Goal: Information Seeking & Learning: Learn about a topic

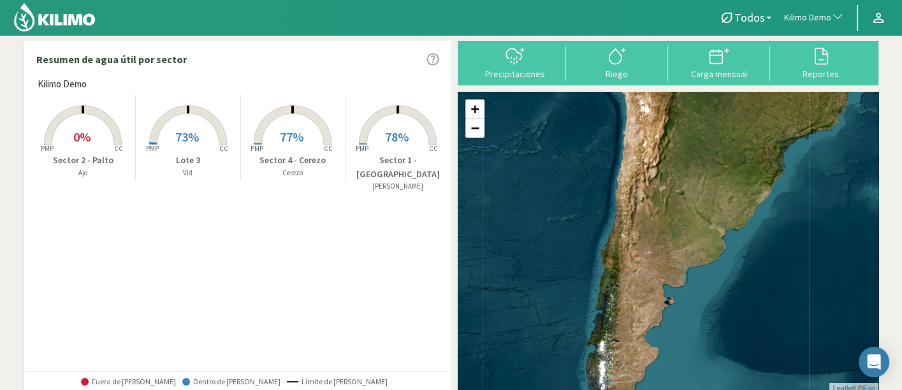
click at [808, 22] on span "Kilimo Demo" at bounding box center [807, 17] width 47 height 13
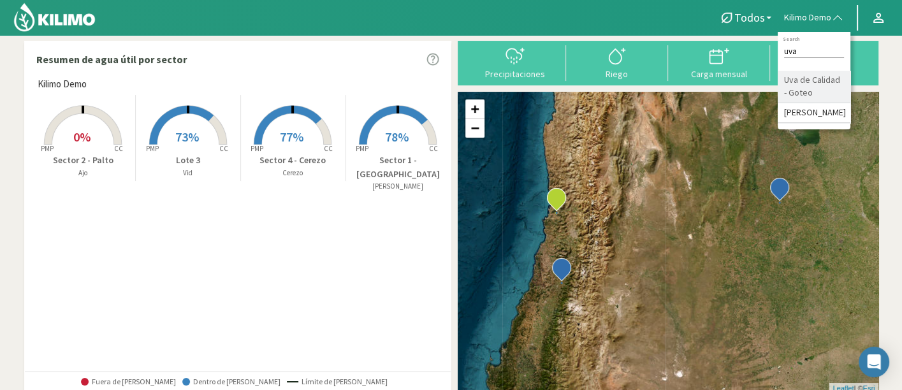
type input "uva"
click at [817, 90] on li "Uva de Calidad - Goteo" at bounding box center [813, 87] width 73 height 32
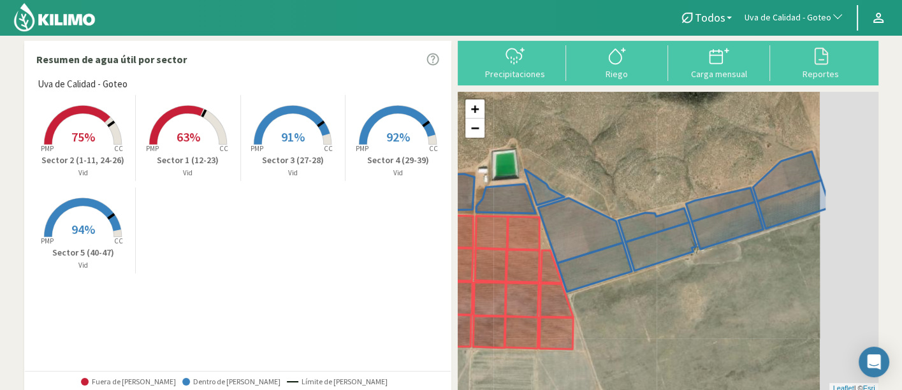
drag, startPoint x: 683, startPoint y: 128, endPoint x: 584, endPoint y: 141, distance: 99.7
click at [584, 141] on div "+ − Leaflet | © Esri" at bounding box center [667, 242] width 421 height 301
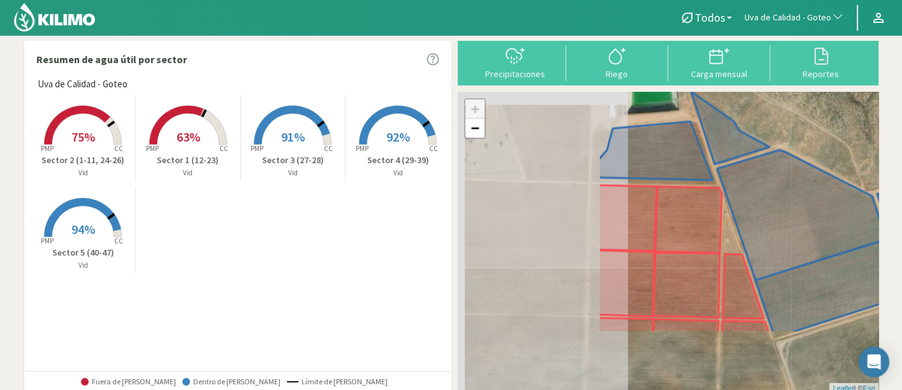
drag, startPoint x: 557, startPoint y: 197, endPoint x: 784, endPoint y: 134, distance: 236.1
click at [784, 134] on div "+ − Leaflet | © Esri" at bounding box center [667, 242] width 421 height 301
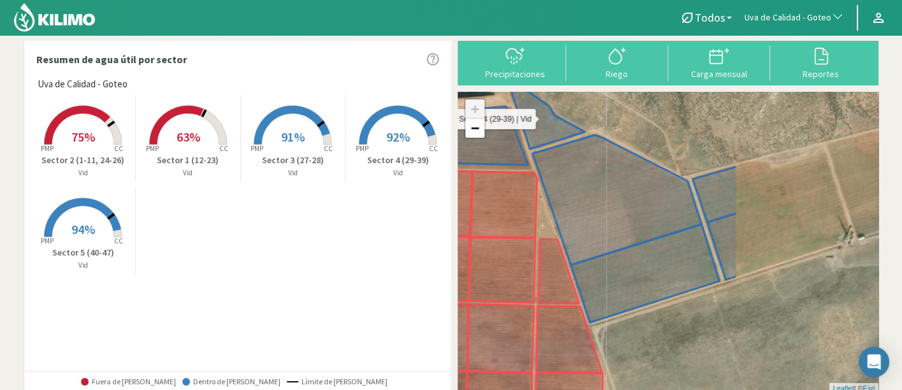
drag, startPoint x: 788, startPoint y: 206, endPoint x: 600, endPoint y: 191, distance: 188.6
click at [600, 191] on icon at bounding box center [621, 170] width 231 height 189
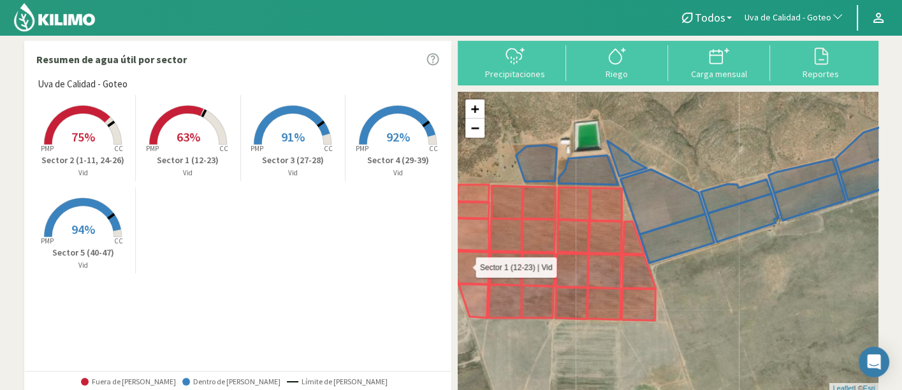
drag, startPoint x: 587, startPoint y: 293, endPoint x: 633, endPoint y: 271, distance: 51.0
click at [633, 271] on icon at bounding box center [555, 286] width 199 height 69
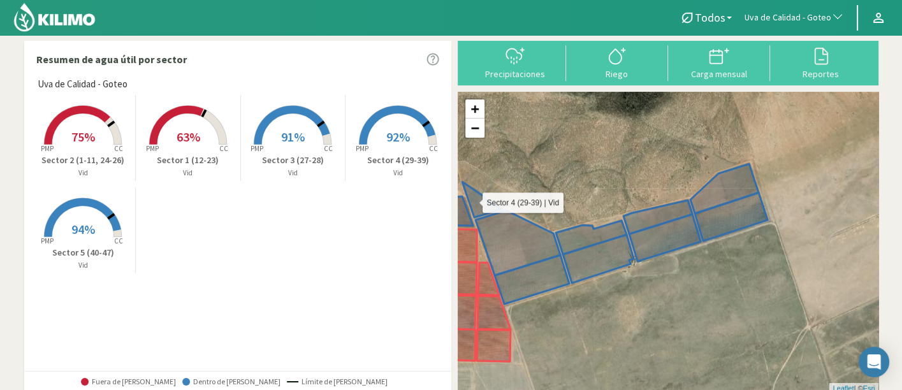
drag, startPoint x: 716, startPoint y: 205, endPoint x: 568, endPoint y: 247, distance: 153.7
click at [568, 247] on icon at bounding box center [609, 220] width 296 height 112
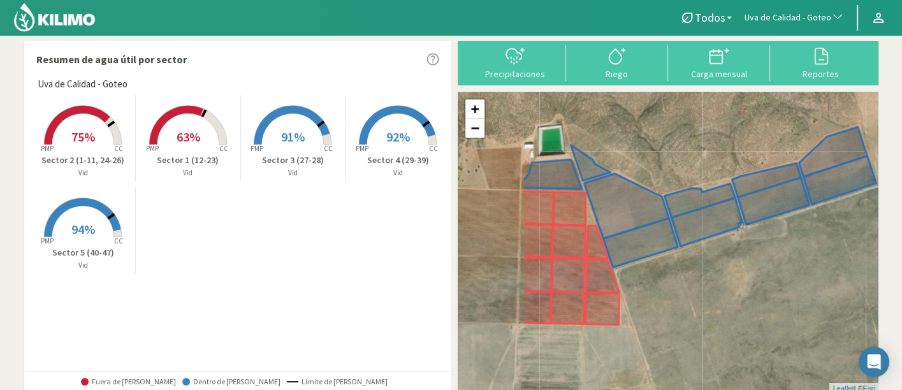
drag, startPoint x: 547, startPoint y: 198, endPoint x: 656, endPoint y: 161, distance: 114.5
click at [656, 161] on div "+ − Leaflet | © Esri" at bounding box center [667, 242] width 421 height 301
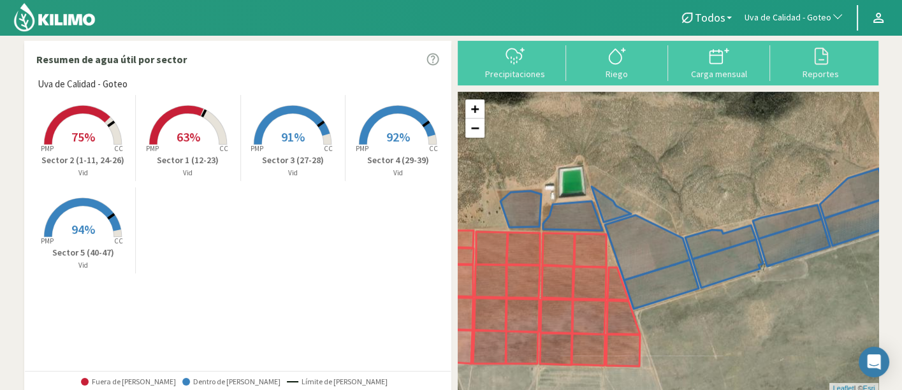
drag, startPoint x: 835, startPoint y: 257, endPoint x: 829, endPoint y: 303, distance: 46.2
click at [842, 305] on div "+ − Leaflet | © Esri" at bounding box center [667, 242] width 421 height 301
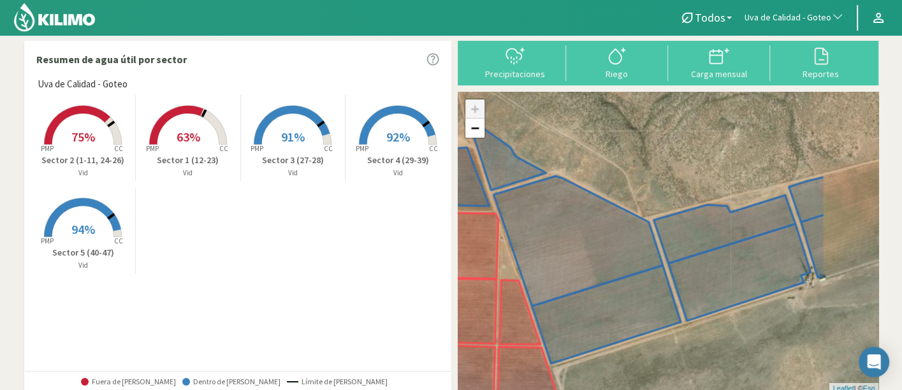
drag, startPoint x: 531, startPoint y: 172, endPoint x: 436, endPoint y: 158, distance: 96.0
click at [436, 158] on div "Resumen de agua útil por sector Uva de Calidad - Goteo Created with Highcharts …" at bounding box center [451, 376] width 854 height 670
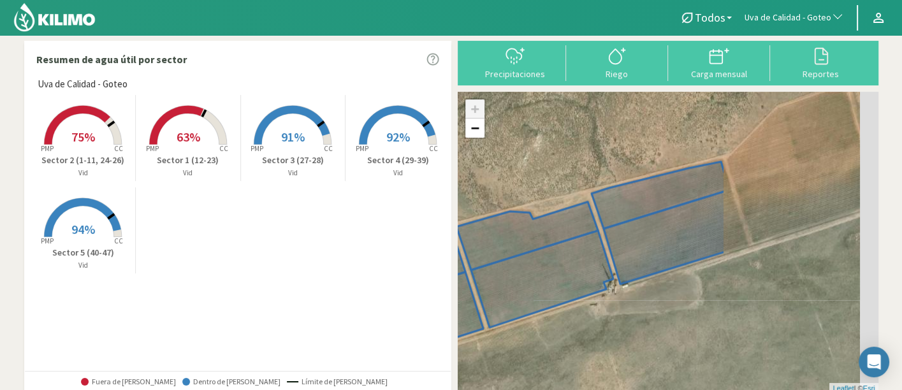
drag, startPoint x: 675, startPoint y: 175, endPoint x: 475, endPoint y: 182, distance: 200.8
click at [475, 182] on div "+ − Leaflet | © Esri" at bounding box center [667, 242] width 421 height 301
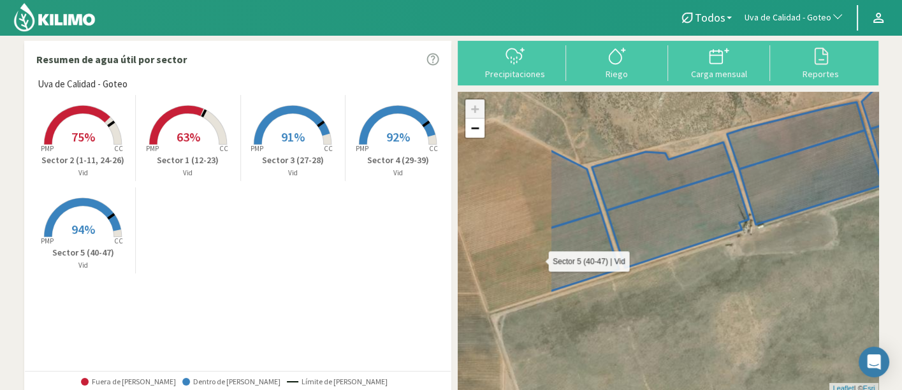
drag, startPoint x: 646, startPoint y: 244, endPoint x: 789, endPoint y: 181, distance: 156.6
click at [789, 181] on icon at bounding box center [782, 189] width 467 height 204
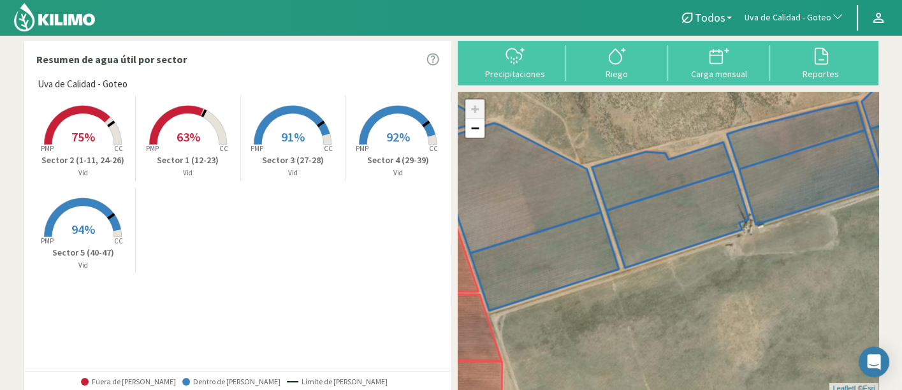
click at [395, 157] on p "Sector 4 (29-39)" at bounding box center [397, 160] width 105 height 13
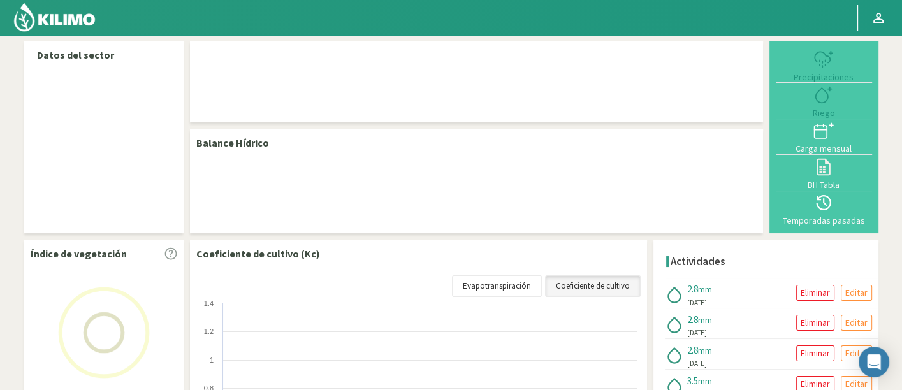
select select "275: Object"
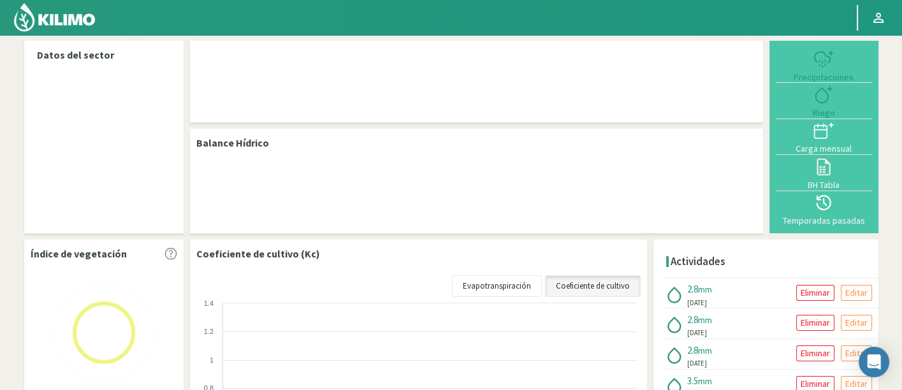
select select "3: Object"
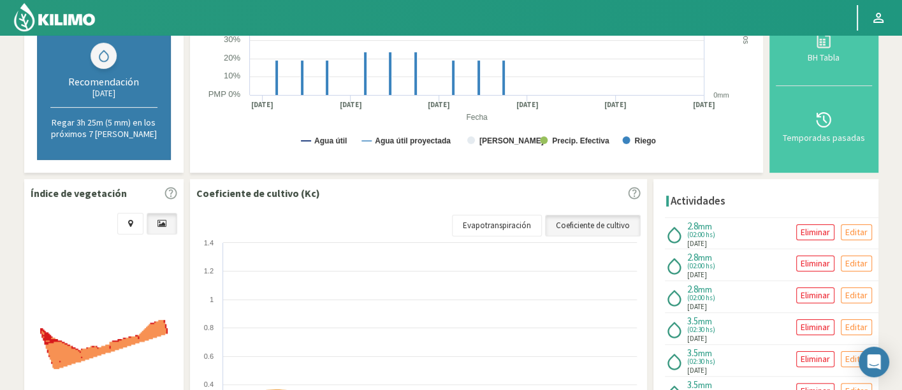
scroll to position [212, 0]
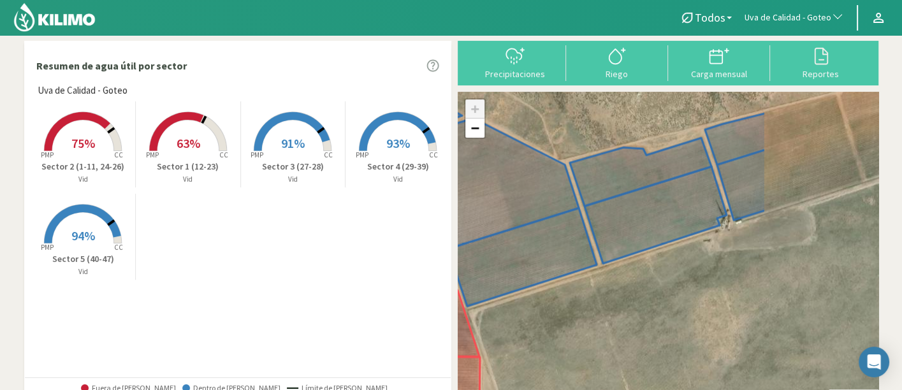
drag, startPoint x: 802, startPoint y: 306, endPoint x: 640, endPoint y: 326, distance: 162.4
click at [640, 326] on div "+ − Leaflet | © Esri" at bounding box center [667, 246] width 421 height 308
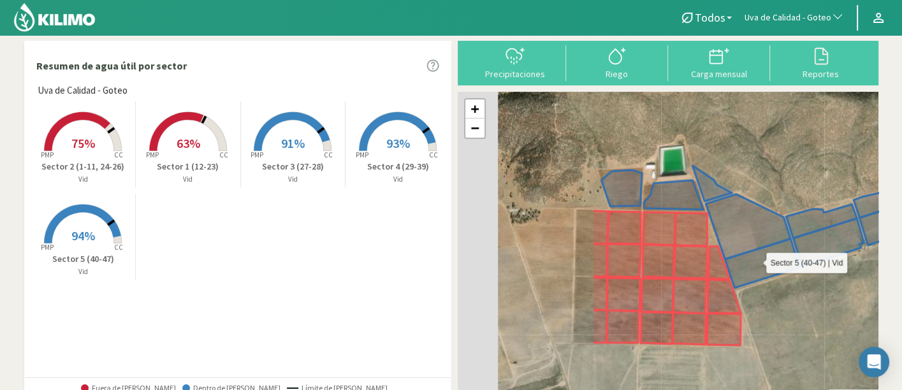
drag, startPoint x: 568, startPoint y: 275, endPoint x: 751, endPoint y: 248, distance: 184.8
click at [751, 248] on icon at bounding box center [840, 204] width 296 height 112
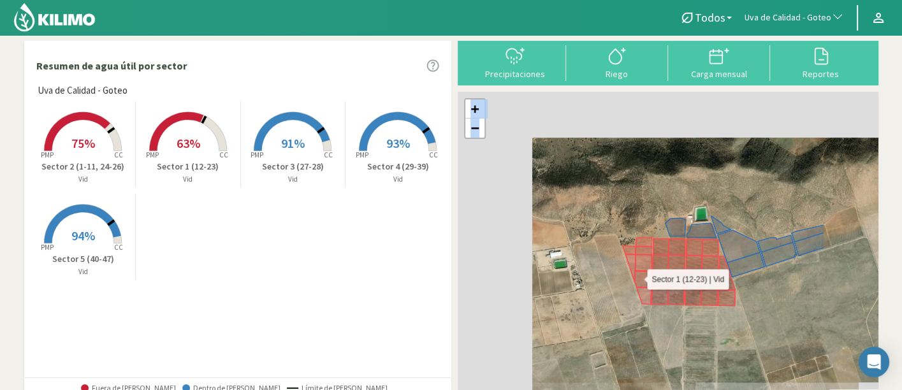
drag, startPoint x: 726, startPoint y: 289, endPoint x: 683, endPoint y: 308, distance: 47.4
click at [683, 308] on div "Sector 2 (1-11, 24-26) | Vid Sector 1 (12-23) | Vid + − Leaflet | © Esri" at bounding box center [667, 246] width 421 height 308
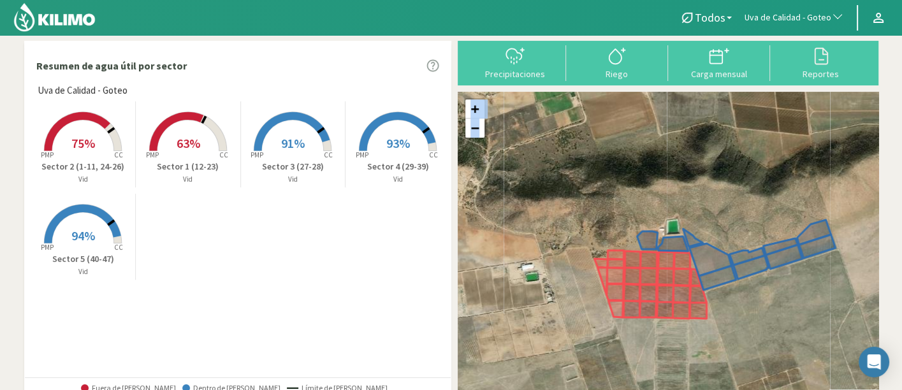
drag, startPoint x: 803, startPoint y: 308, endPoint x: 773, endPoint y: 322, distance: 33.4
click at [773, 322] on div "+ − Leaflet | © Esri" at bounding box center [667, 246] width 421 height 308
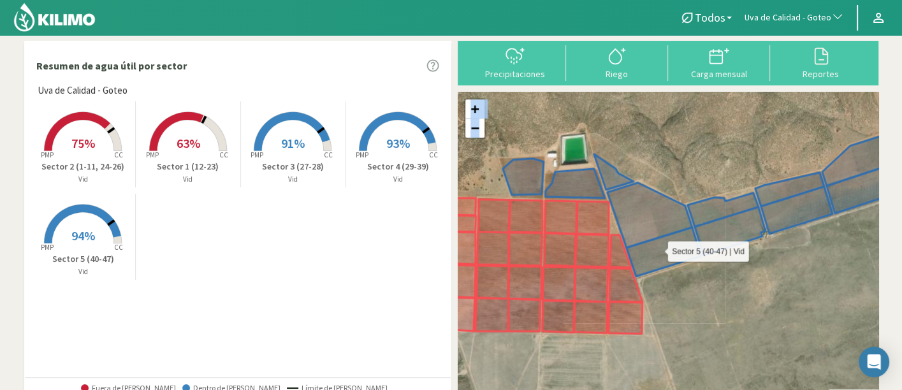
click at [672, 264] on icon at bounding box center [762, 221] width 273 height 112
click at [78, 243] on rect at bounding box center [83, 245] width 102 height 102
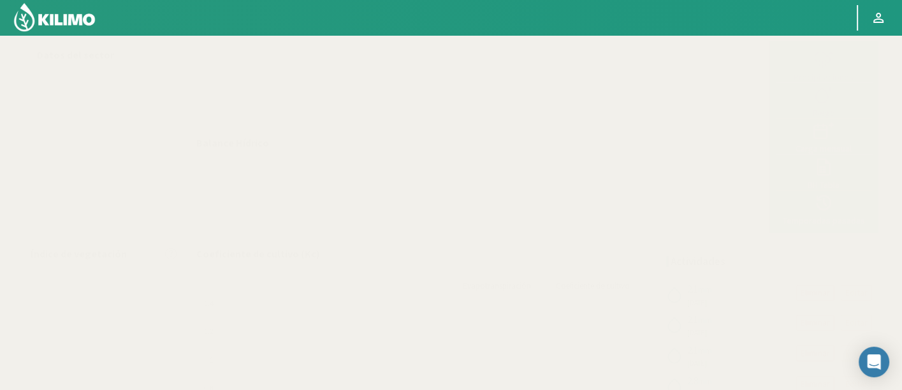
select select "275: Object"
select select "4: Object"
